Goal: Navigation & Orientation: Understand site structure

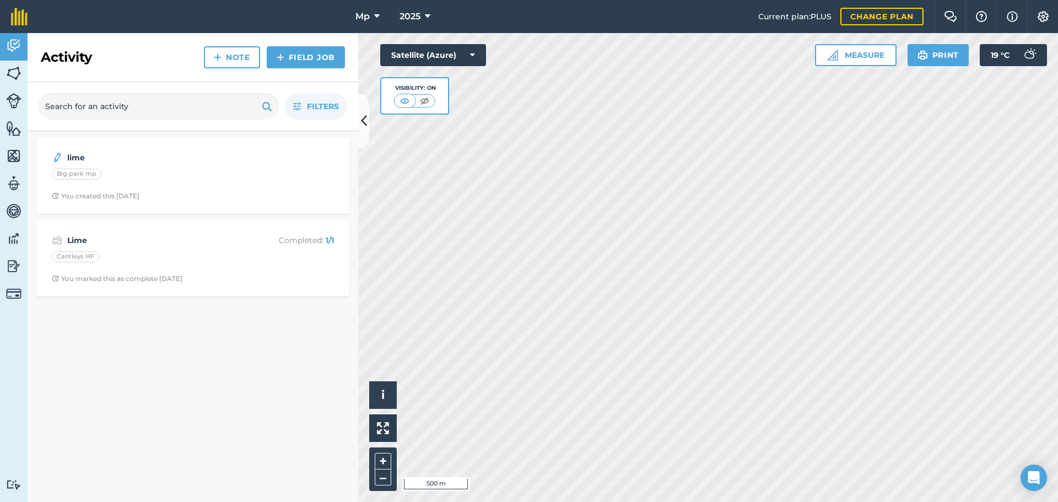
click at [471, 57] on div "Click to start drawing i © 2025 TomTom, Microsoft 500 m + – Satellite (Azure) V…" at bounding box center [708, 267] width 700 height 469
click at [1007, 501] on html "Mp 2025 Current plan : PLUS Change plan Farm Chat Help Info Settings Mp - 2025 …" at bounding box center [529, 251] width 1058 height 502
click at [971, 501] on html "Mp 2025 Current plan : PLUS Change plan Farm Chat Help Info Settings Mp - 2025 …" at bounding box center [529, 251] width 1058 height 502
click at [699, 501] on html "Mp 2025 Current plan : PLUS Change plan Farm Chat Help Info Settings Mp - 2025 …" at bounding box center [529, 251] width 1058 height 502
click at [801, 14] on div "Mp 2025 Current plan : PLUS Change plan Farm Chat Help Info Settings Mp - 2025 …" at bounding box center [529, 251] width 1058 height 502
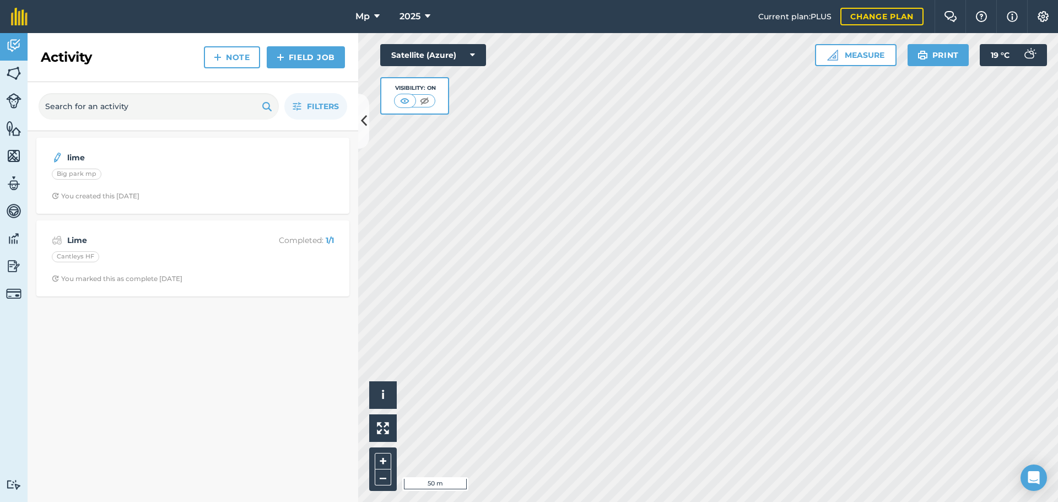
click at [950, 8] on div "Mp 2025 Current plan : PLUS Change plan Farm Chat Help Info Settings Mp - 2025 …" at bounding box center [529, 251] width 1058 height 502
click at [368, 140] on div "Activity Fields Livestock Features Maps Team Vehicles Data Reporting Billing Tu…" at bounding box center [529, 267] width 1058 height 469
click at [801, 8] on div "Mp 2025 Current plan : PLUS Change plan Farm Chat Help Info Settings Mp - 2025 …" at bounding box center [529, 251] width 1058 height 502
click at [587, 501] on html "Mp 2025 Current plan : PLUS Change plan Farm Chat Help Info Settings Mp - 2025 …" at bounding box center [529, 251] width 1058 height 502
click at [365, 120] on icon at bounding box center [364, 120] width 6 height 19
